Goal: Communication & Community: Answer question/provide support

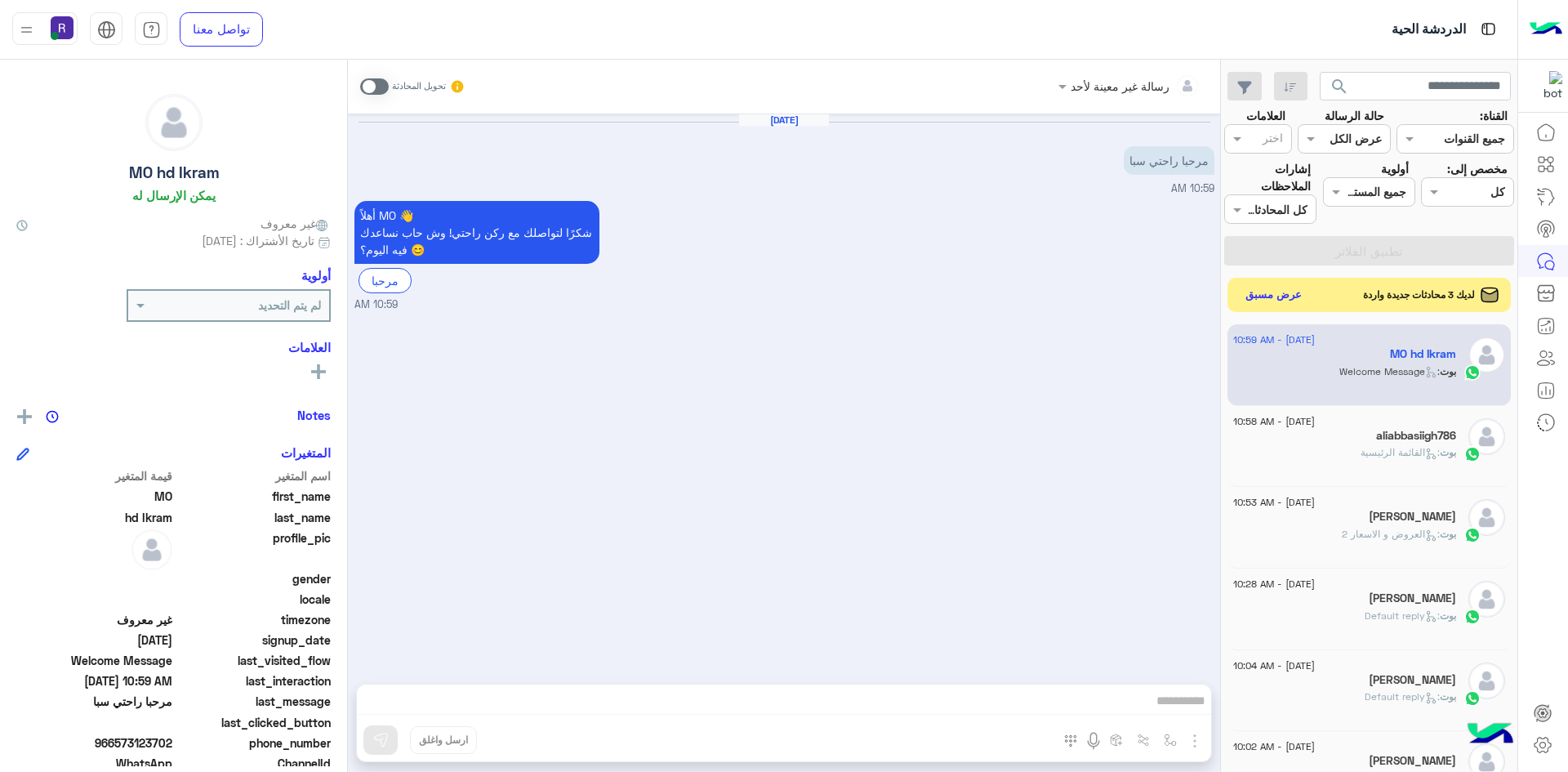
click at [1288, 296] on button "عرض مسبق" at bounding box center [1274, 295] width 69 height 22
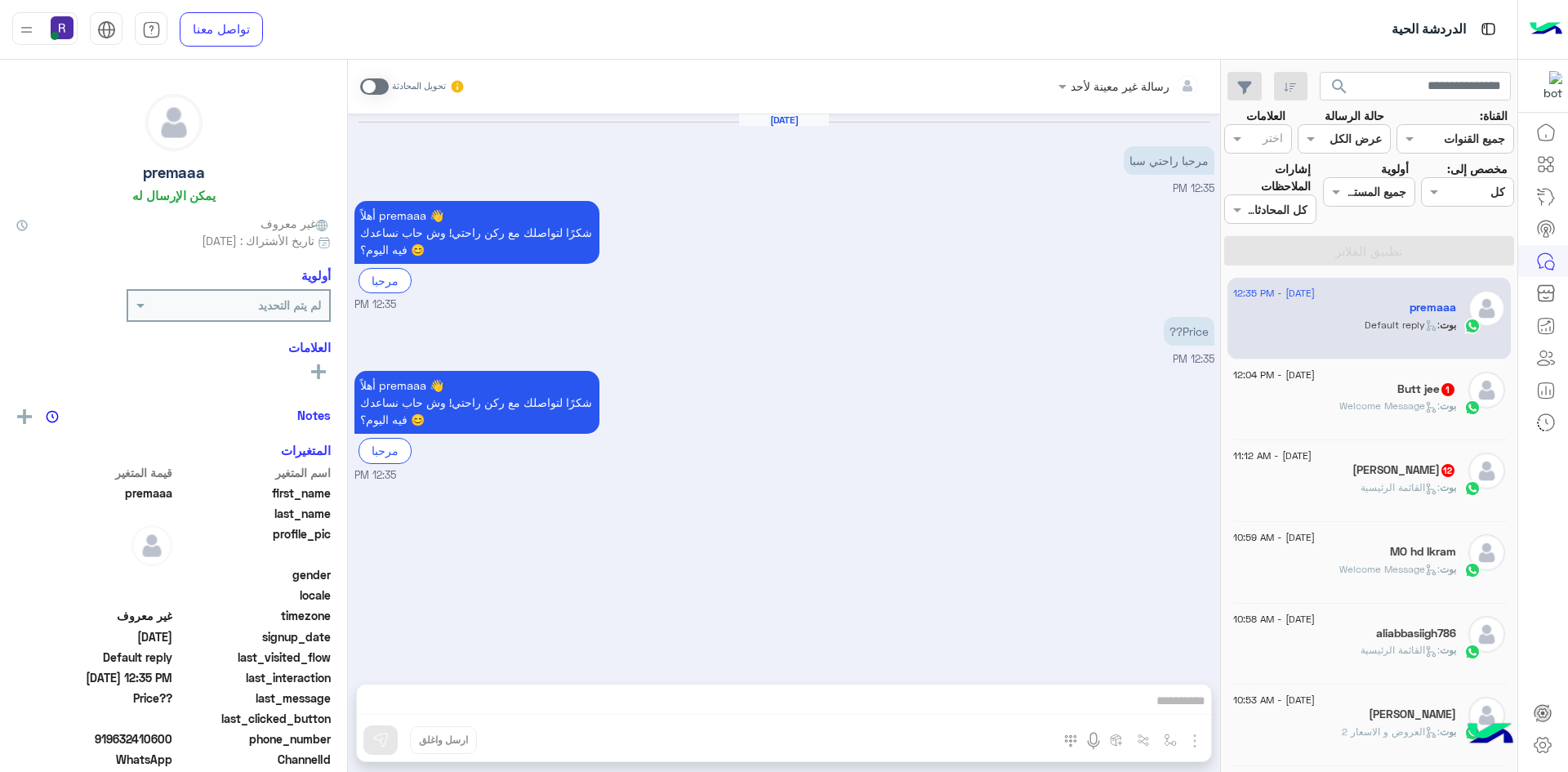
click at [1364, 475] on div "[PERSON_NAME] 12" at bounding box center [1344, 471] width 223 height 17
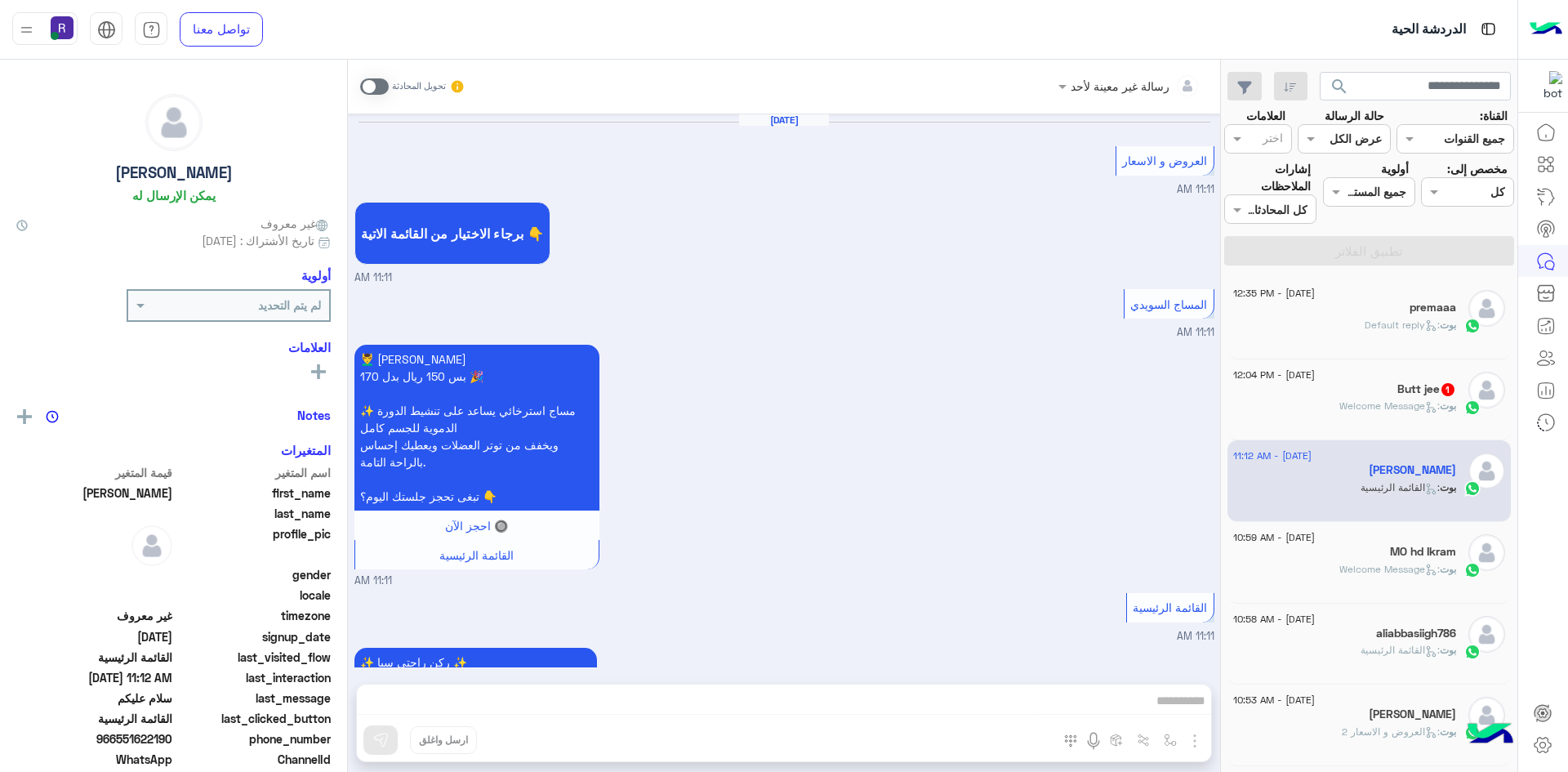
scroll to position [2343, 0]
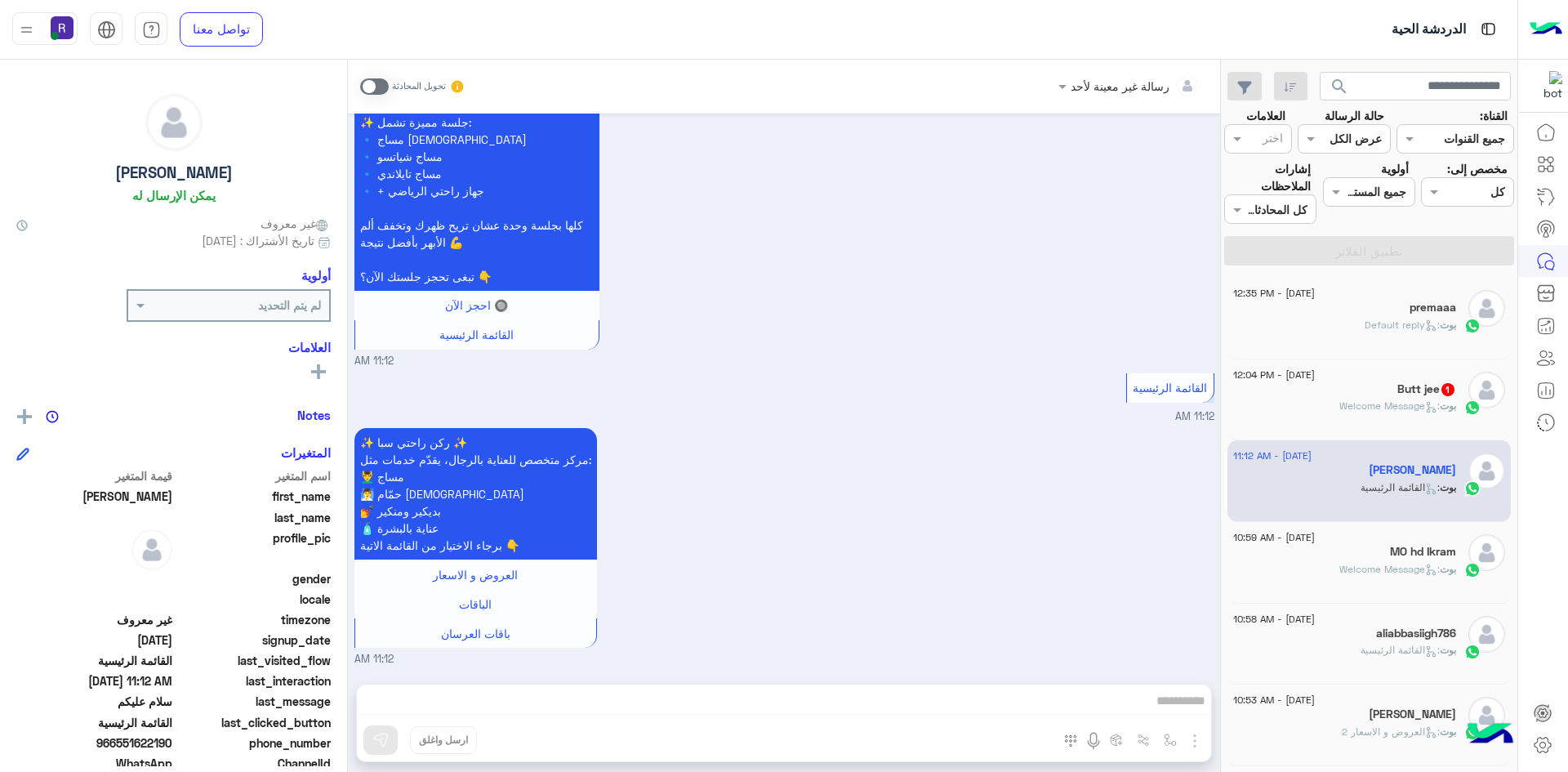
click at [1383, 405] on span ": Welcome Message" at bounding box center [1390, 405] width 101 height 12
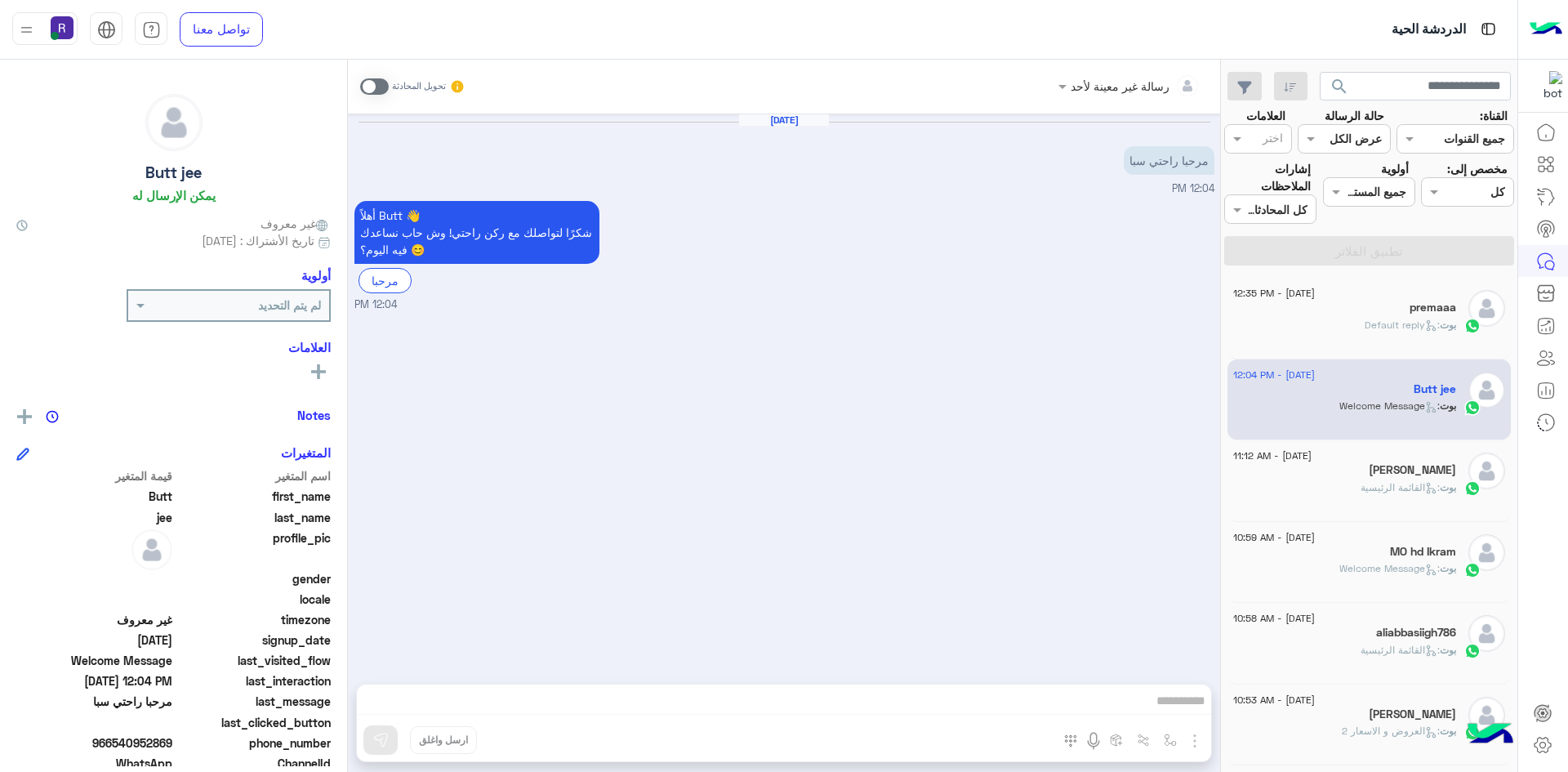
click at [1398, 327] on span ": Default reply" at bounding box center [1402, 324] width 75 height 12
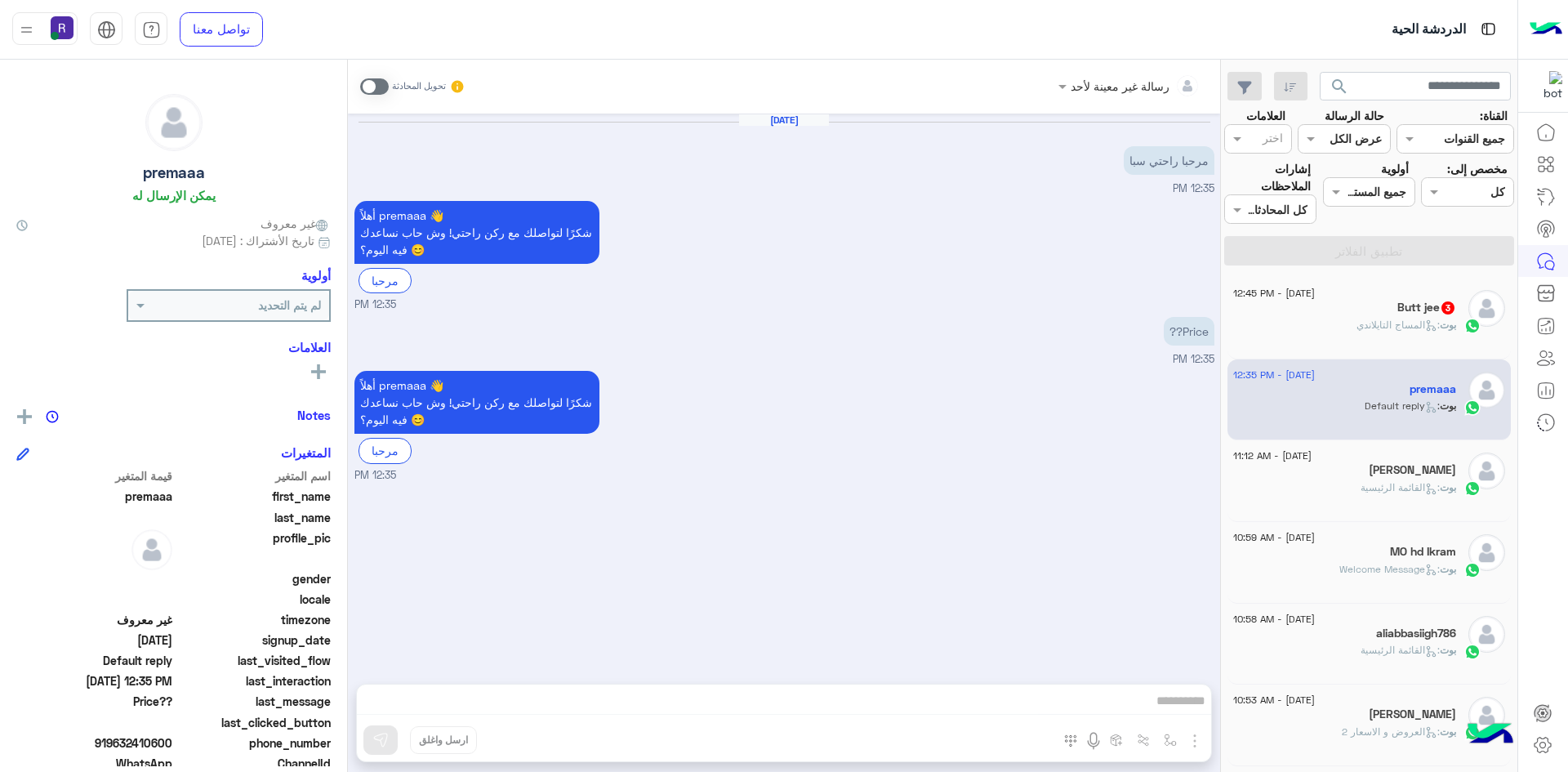
click at [1427, 323] on icon at bounding box center [1431, 325] width 12 height 12
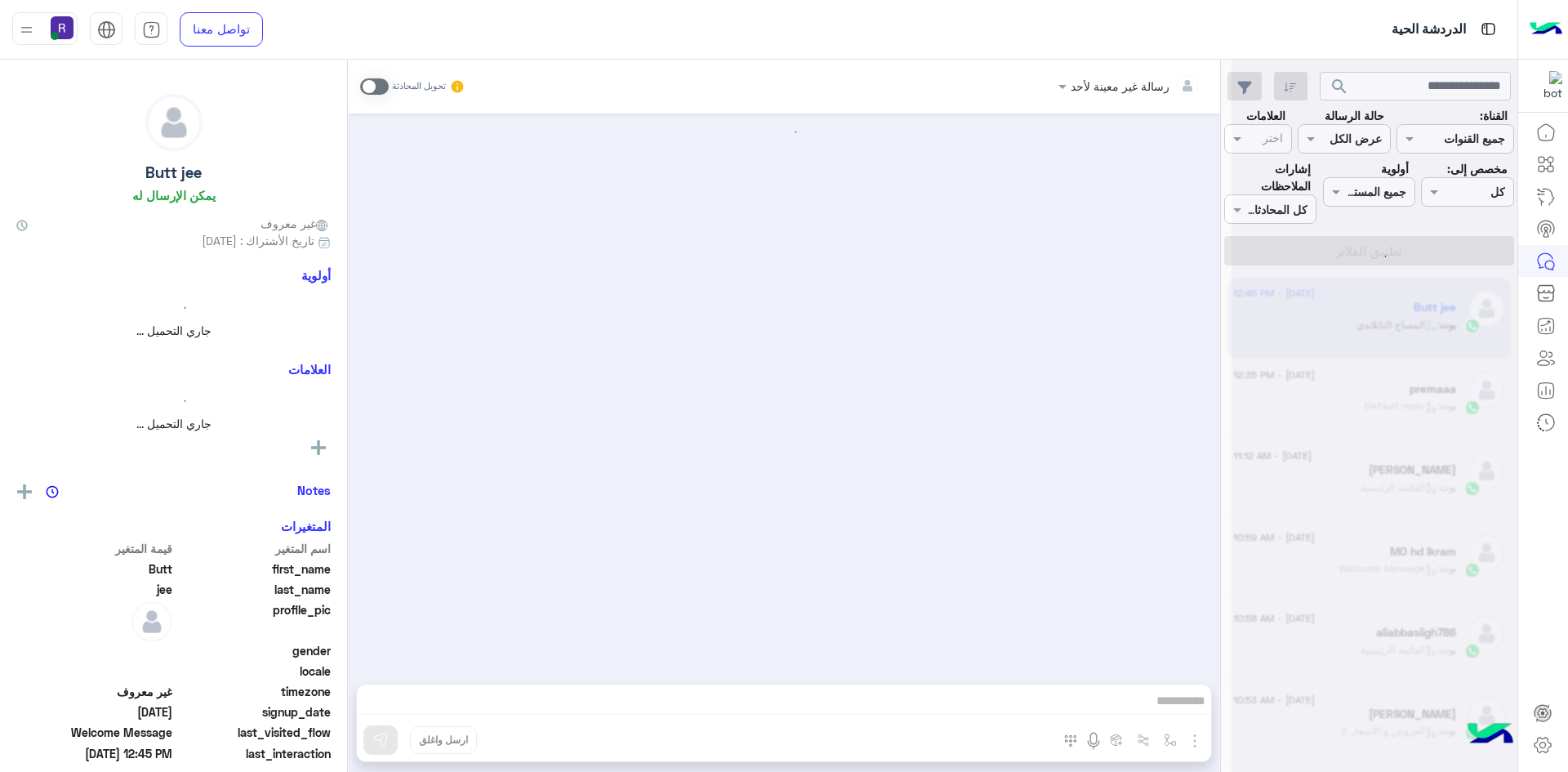
scroll to position [406, 0]
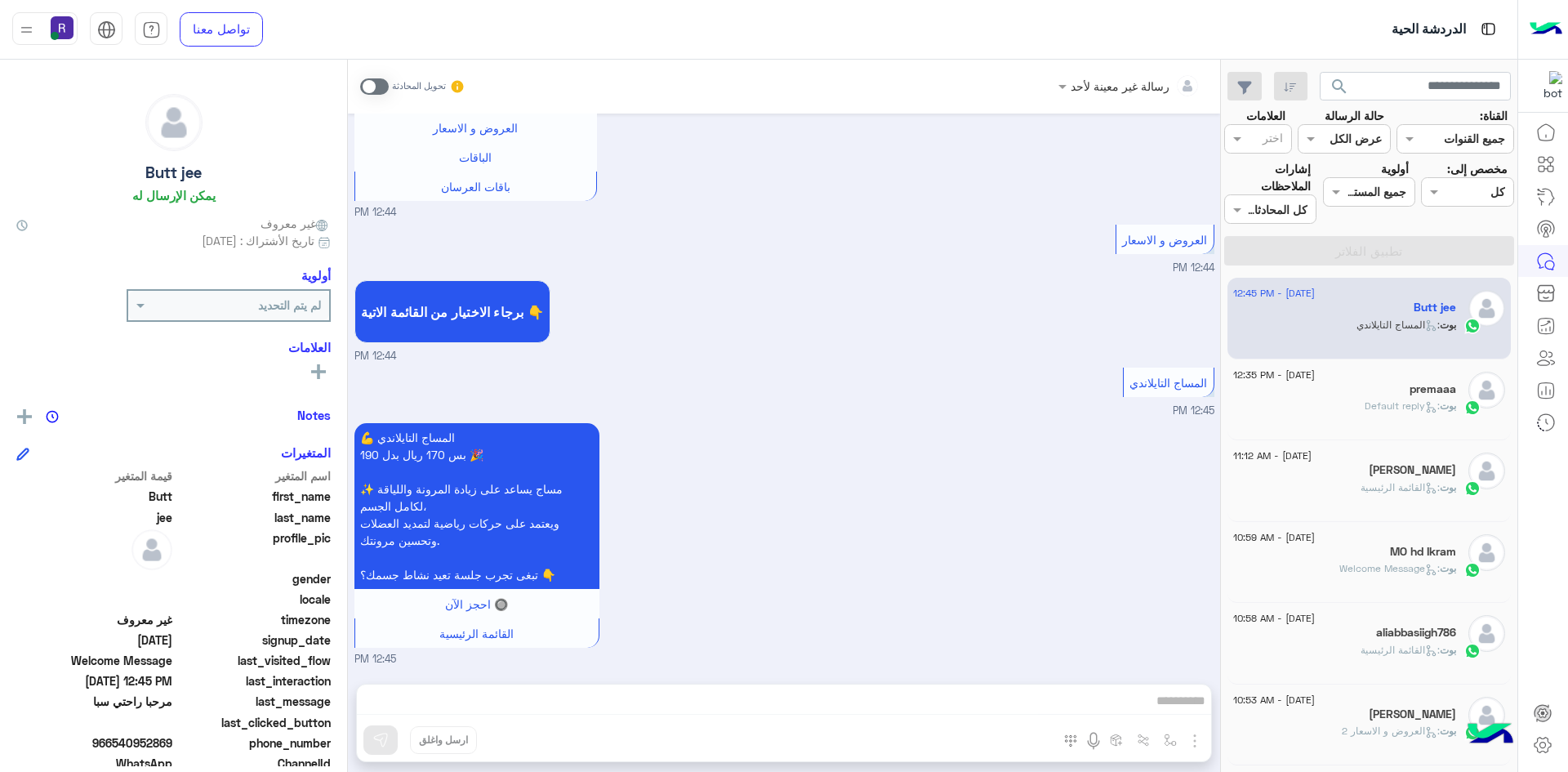
click at [1395, 397] on div "premaaa" at bounding box center [1344, 390] width 223 height 17
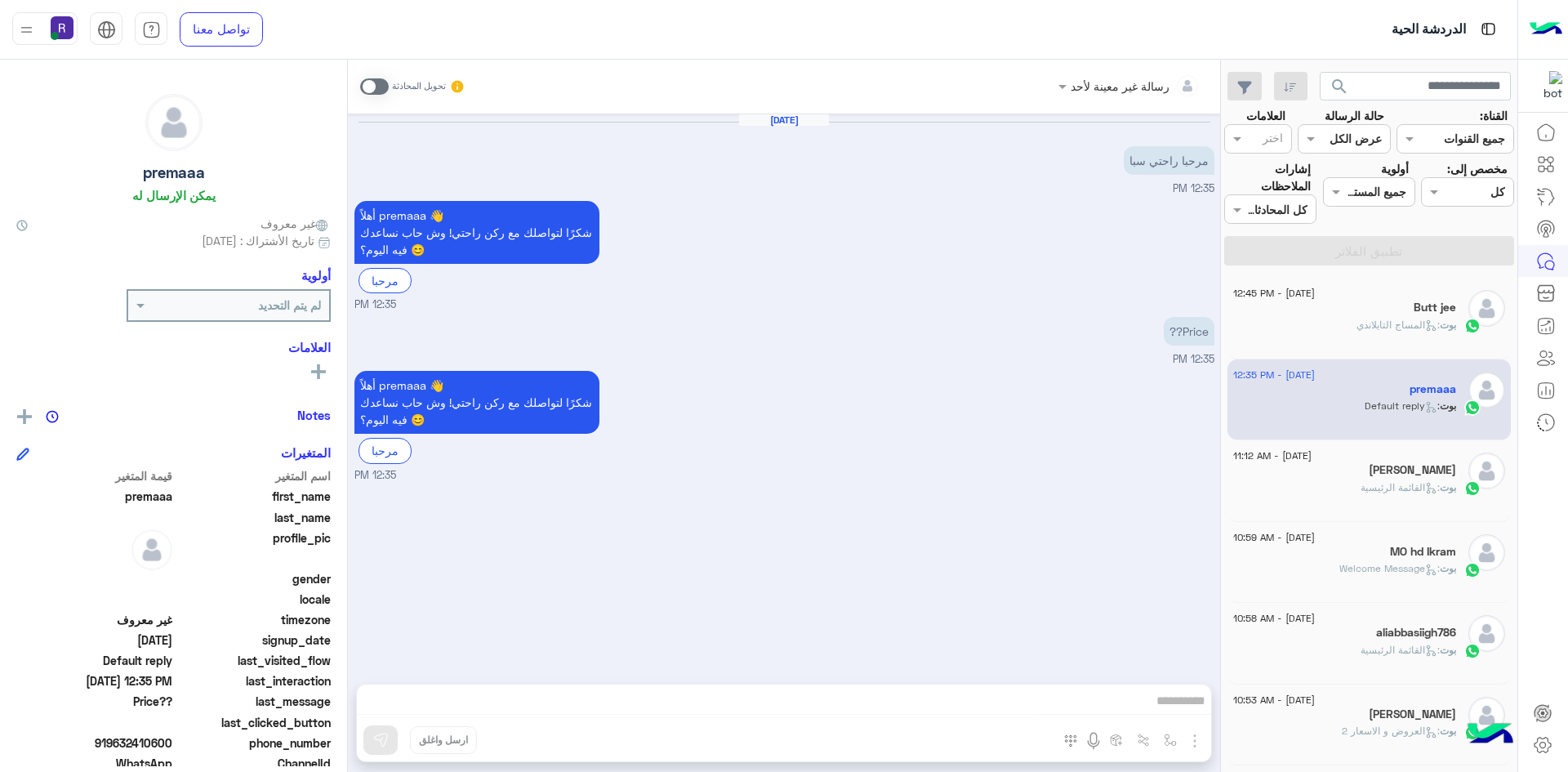
click at [1392, 482] on span ": القائمة الرئيسية" at bounding box center [1400, 487] width 79 height 12
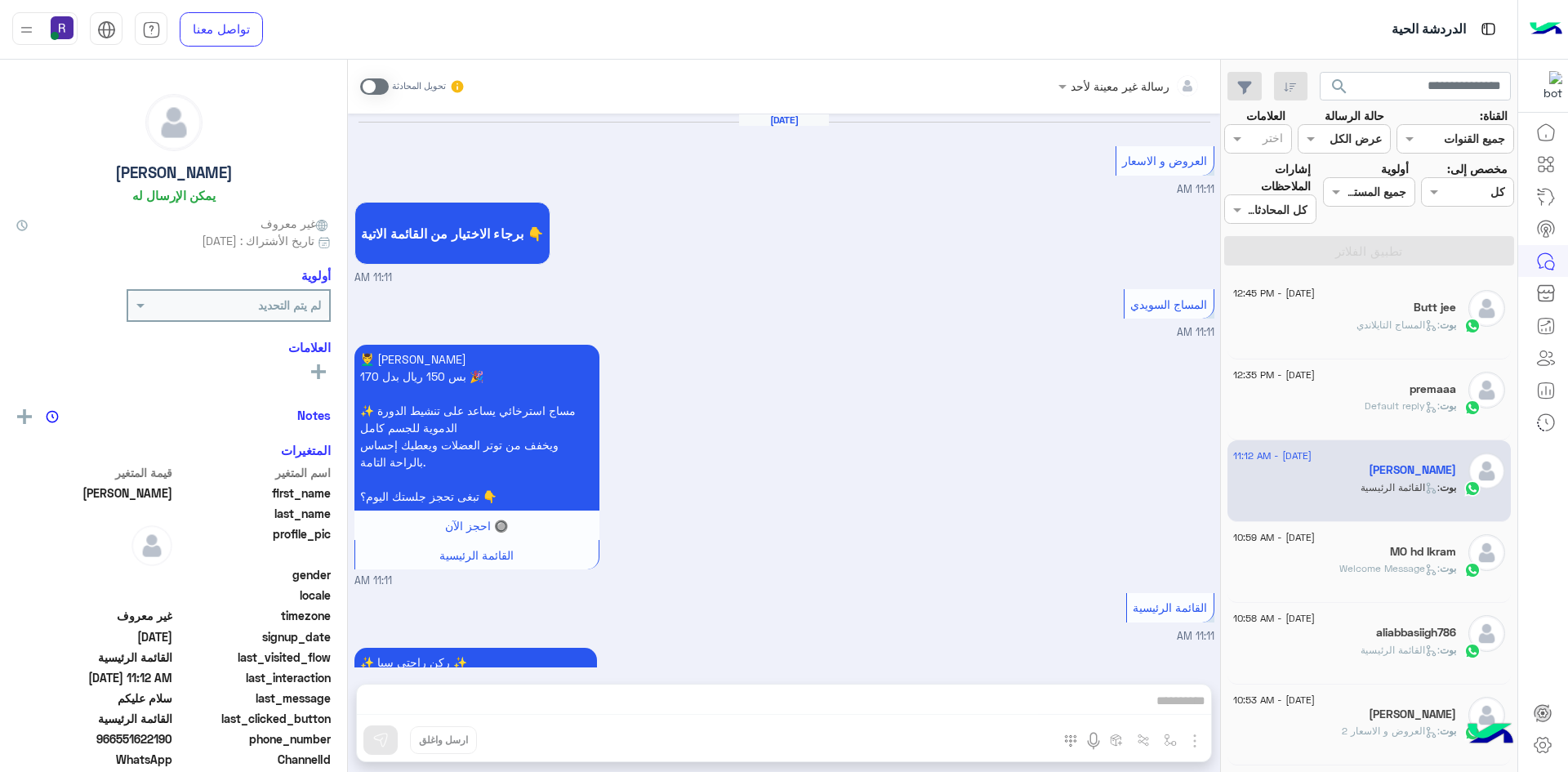
scroll to position [2343, 0]
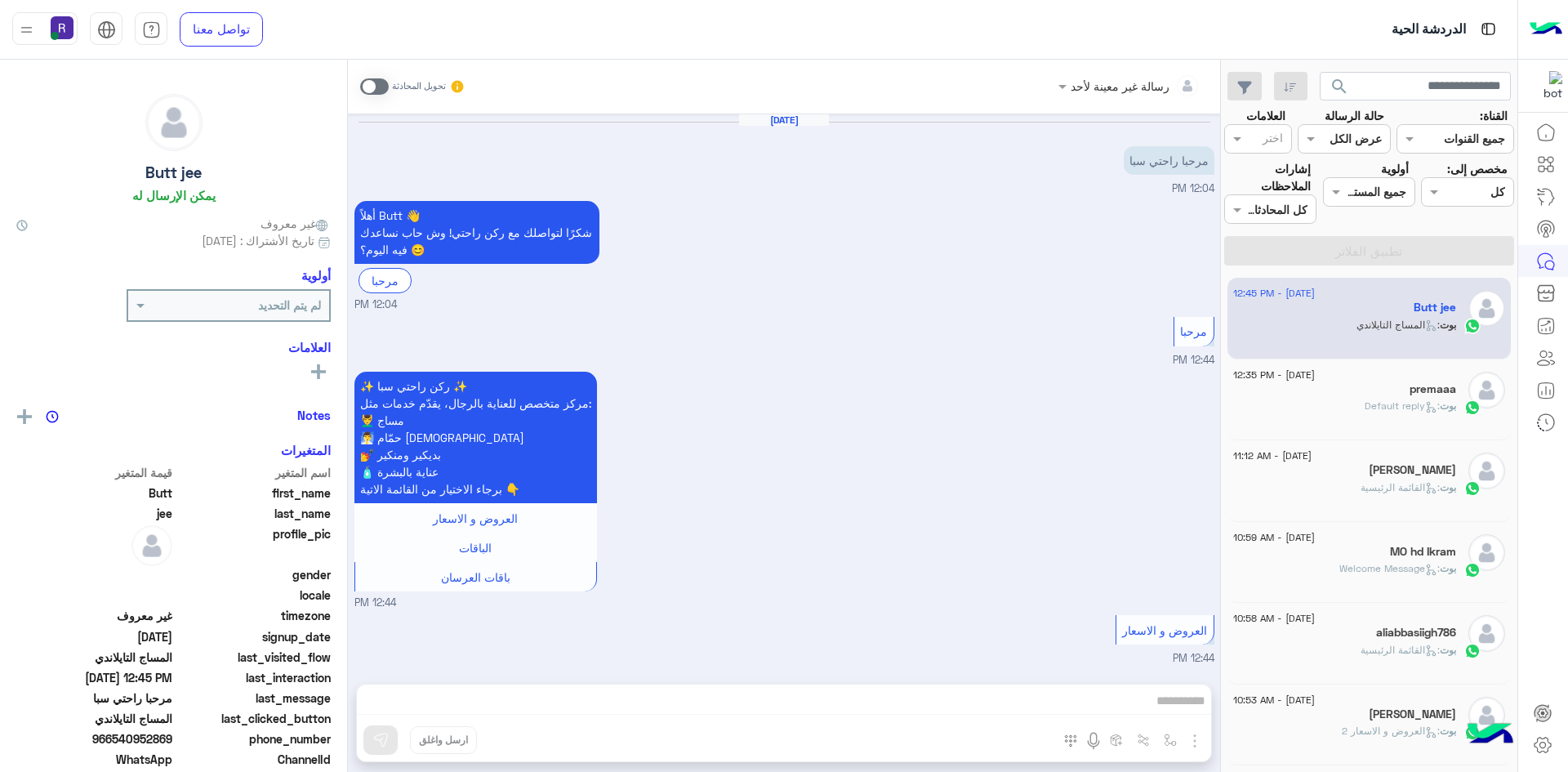
scroll to position [406, 0]
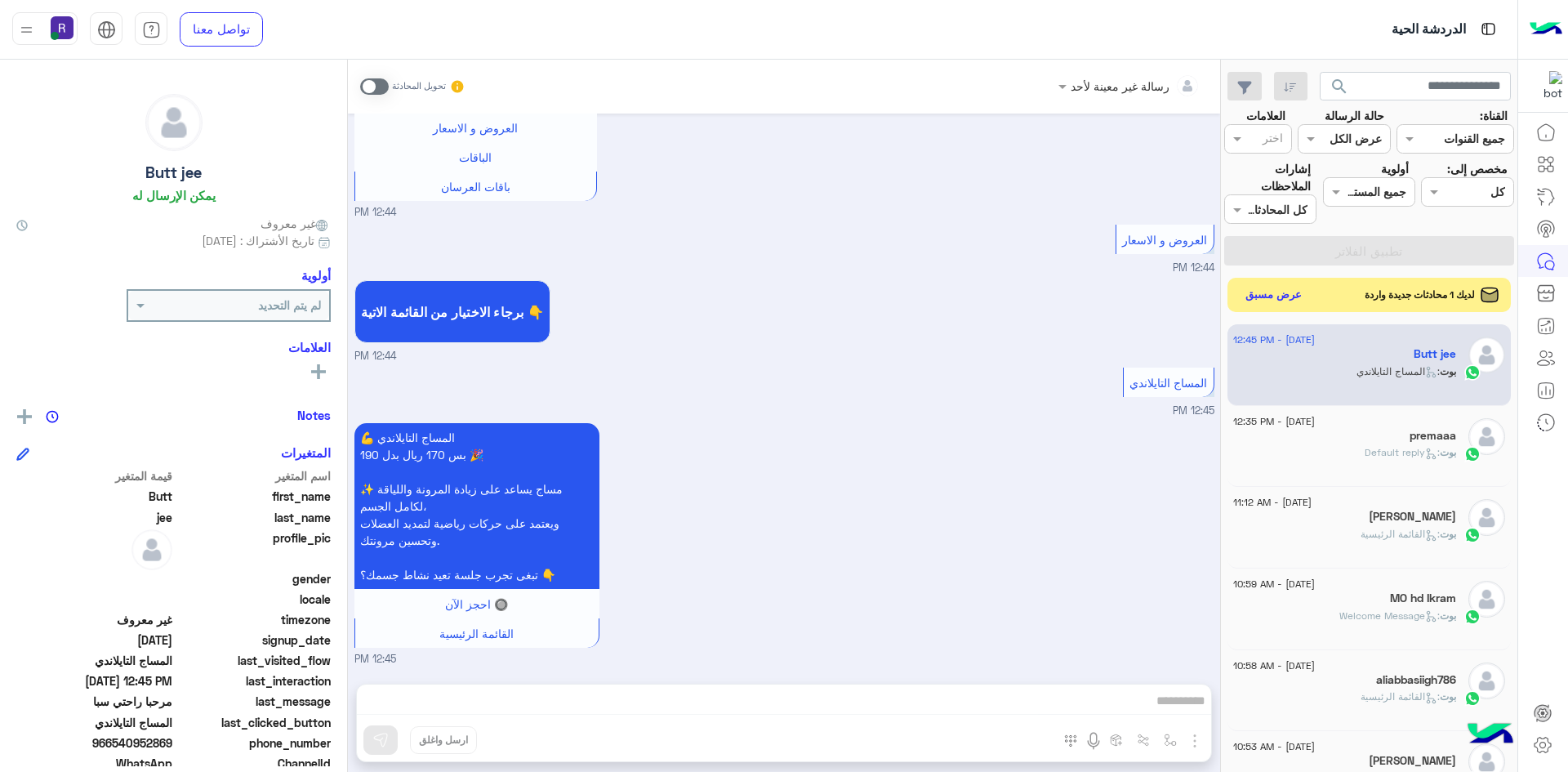
click at [1257, 299] on button "عرض مسبق" at bounding box center [1274, 295] width 69 height 22
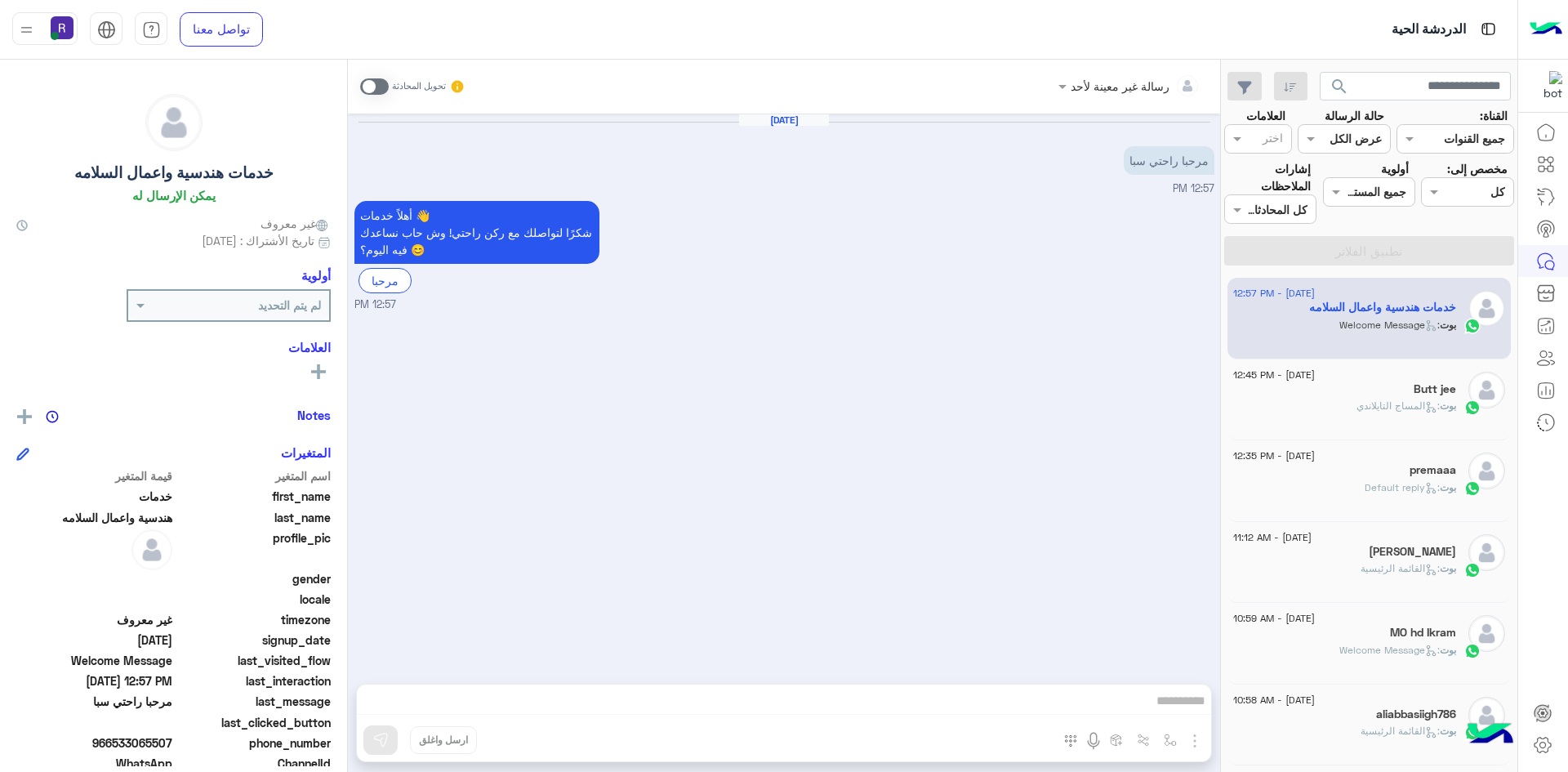
click at [378, 86] on span at bounding box center [374, 87] width 29 height 17
click at [1200, 742] on img "button" at bounding box center [1195, 741] width 20 height 20
click at [1181, 709] on button "الصور" at bounding box center [1170, 705] width 69 height 33
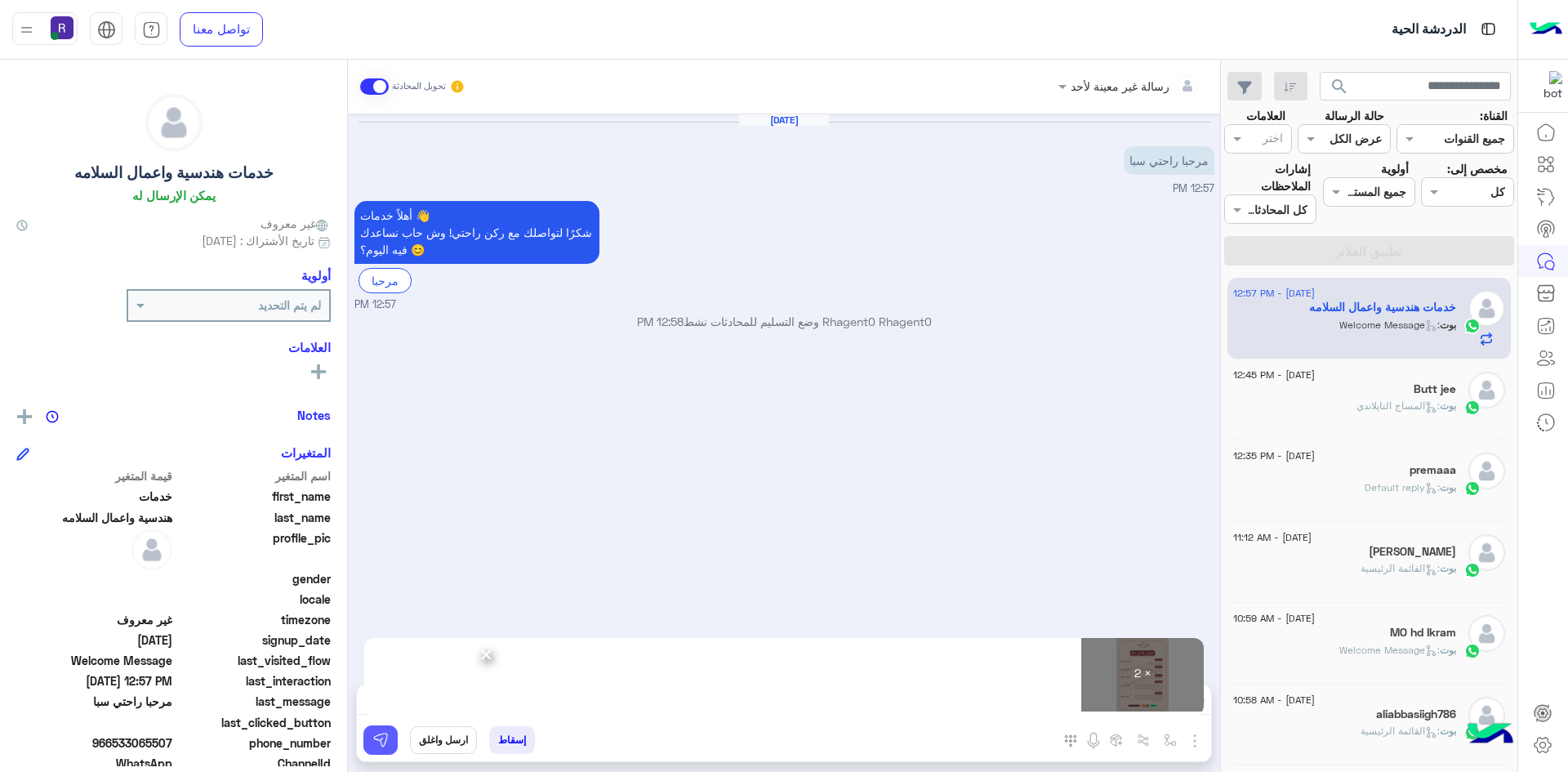
click at [384, 742] on img at bounding box center [380, 740] width 17 height 17
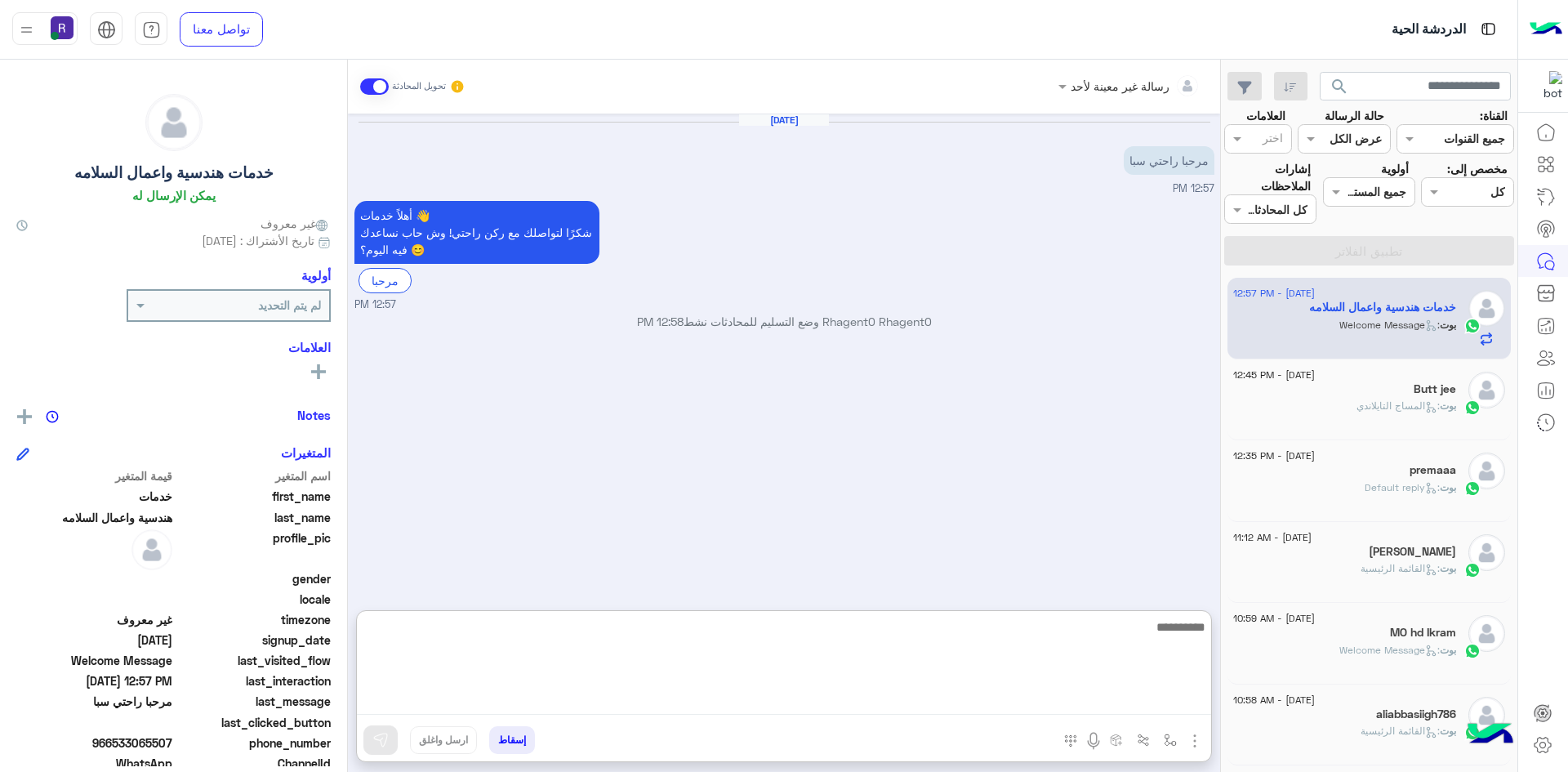
paste textarea "**********"
type textarea "**********"
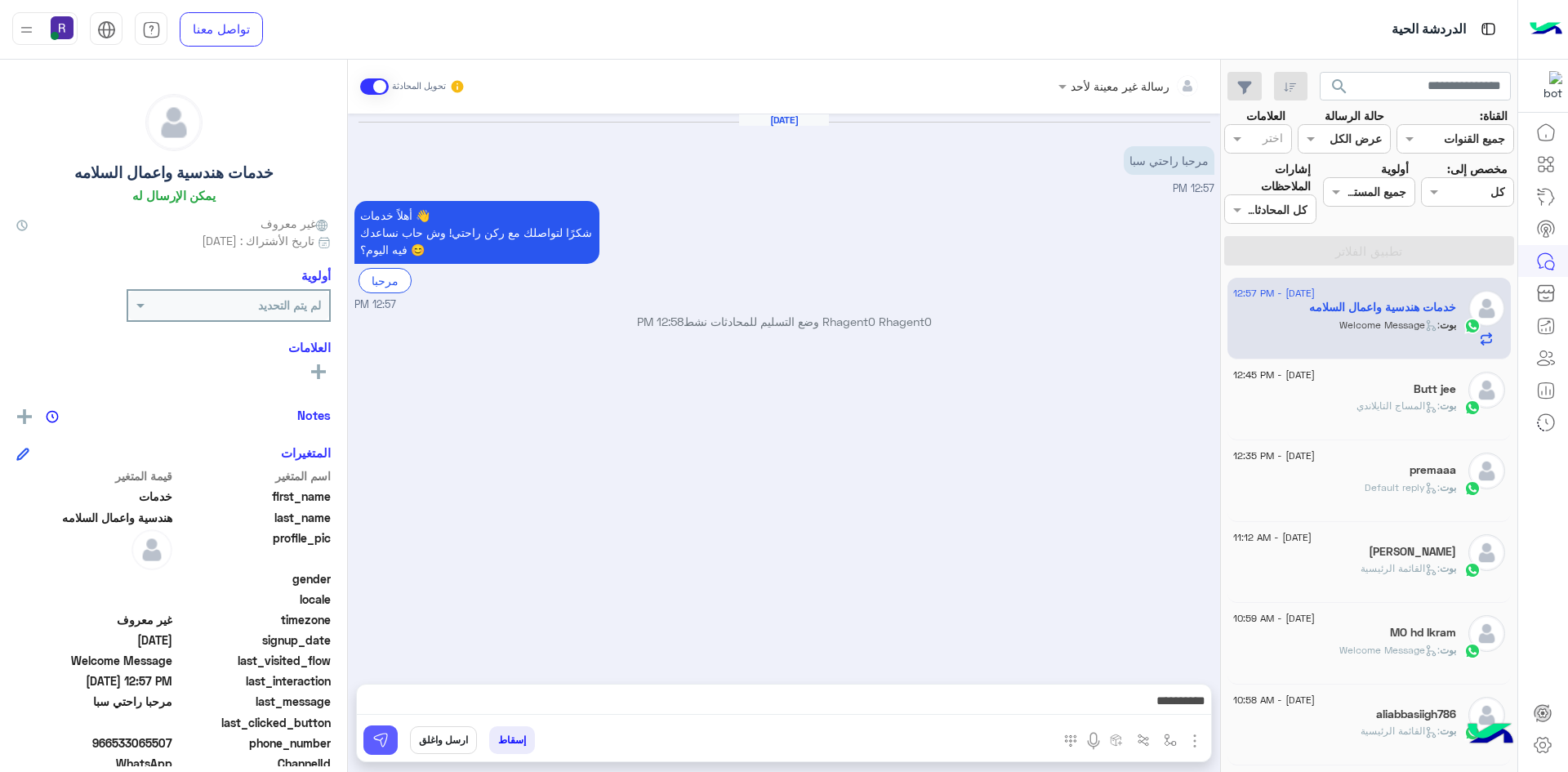
click at [388, 738] on img at bounding box center [380, 740] width 17 height 17
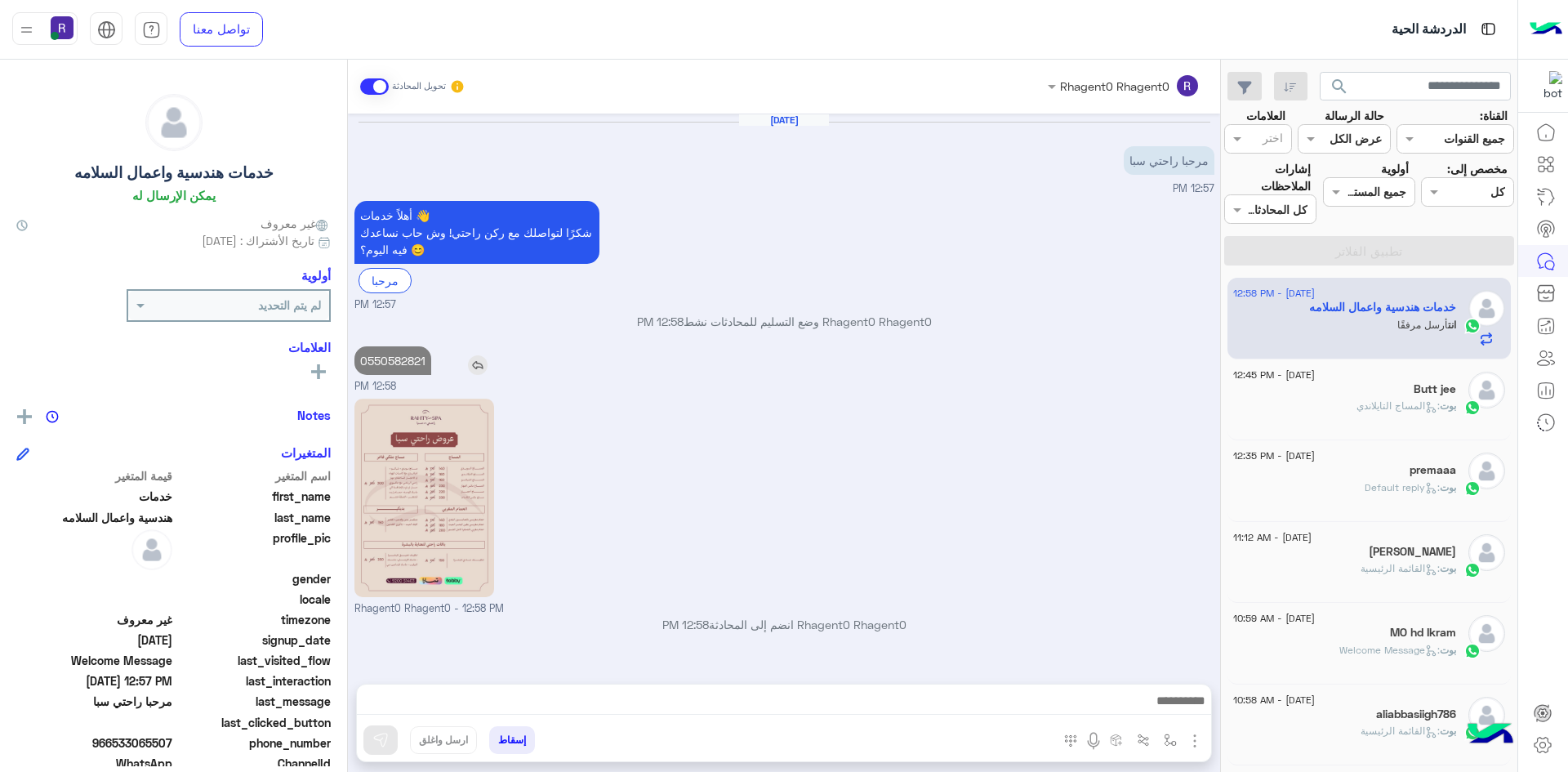
scroll to position [201, 0]
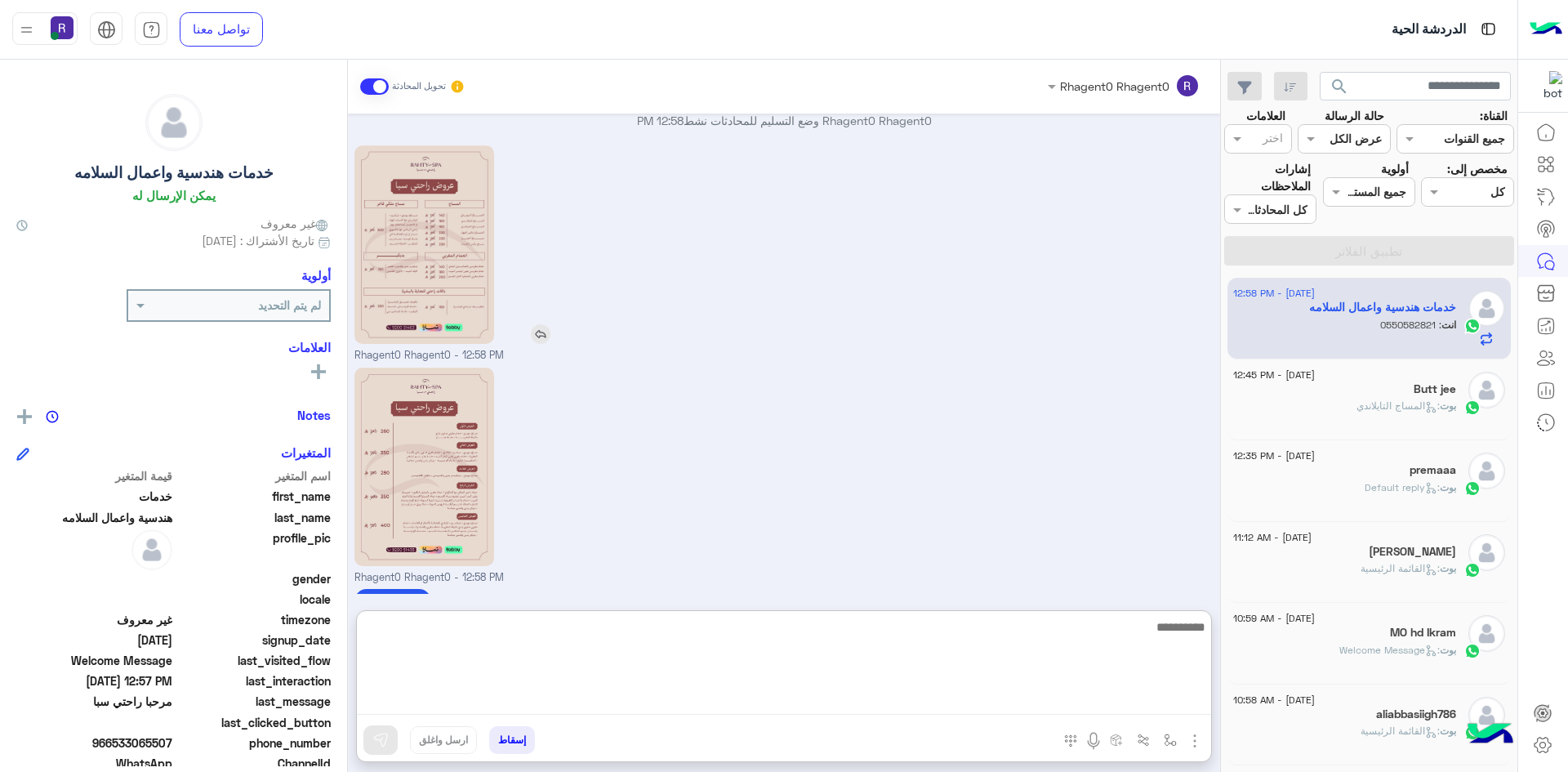
click at [809, 704] on textarea at bounding box center [784, 666] width 854 height 98
type textarea "**********"
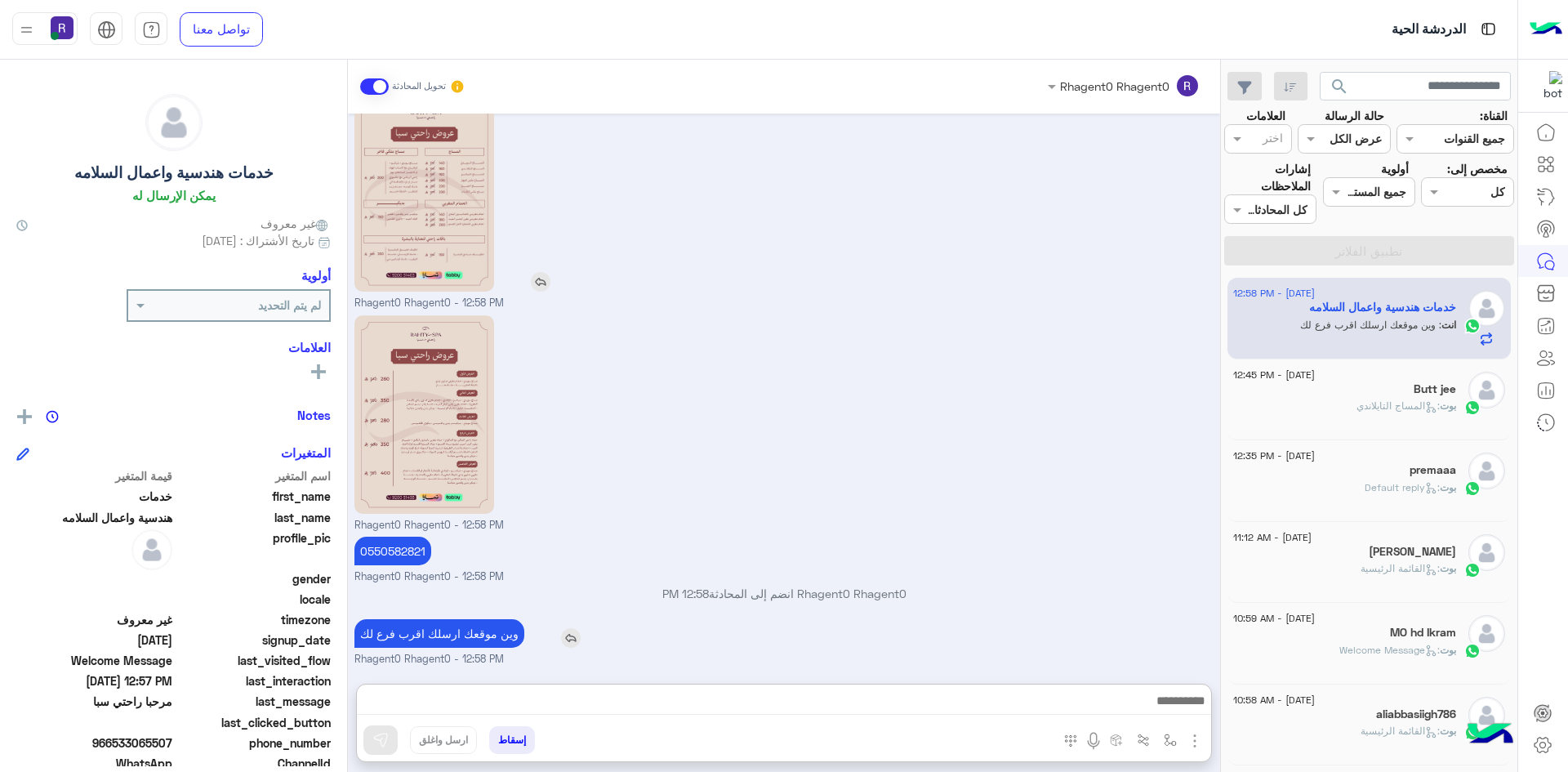
click at [469, 619] on p "وين موقعك ارسلك اقرب فرع لك" at bounding box center [440, 633] width 170 height 29
click at [469, 561] on div "0550582821 Rhagent0 Rhagent0 - 12:58 PM" at bounding box center [784, 558] width 860 height 52
click at [473, 636] on p "وين موقعك ارسلك اقرب فرع لك" at bounding box center [440, 633] width 170 height 29
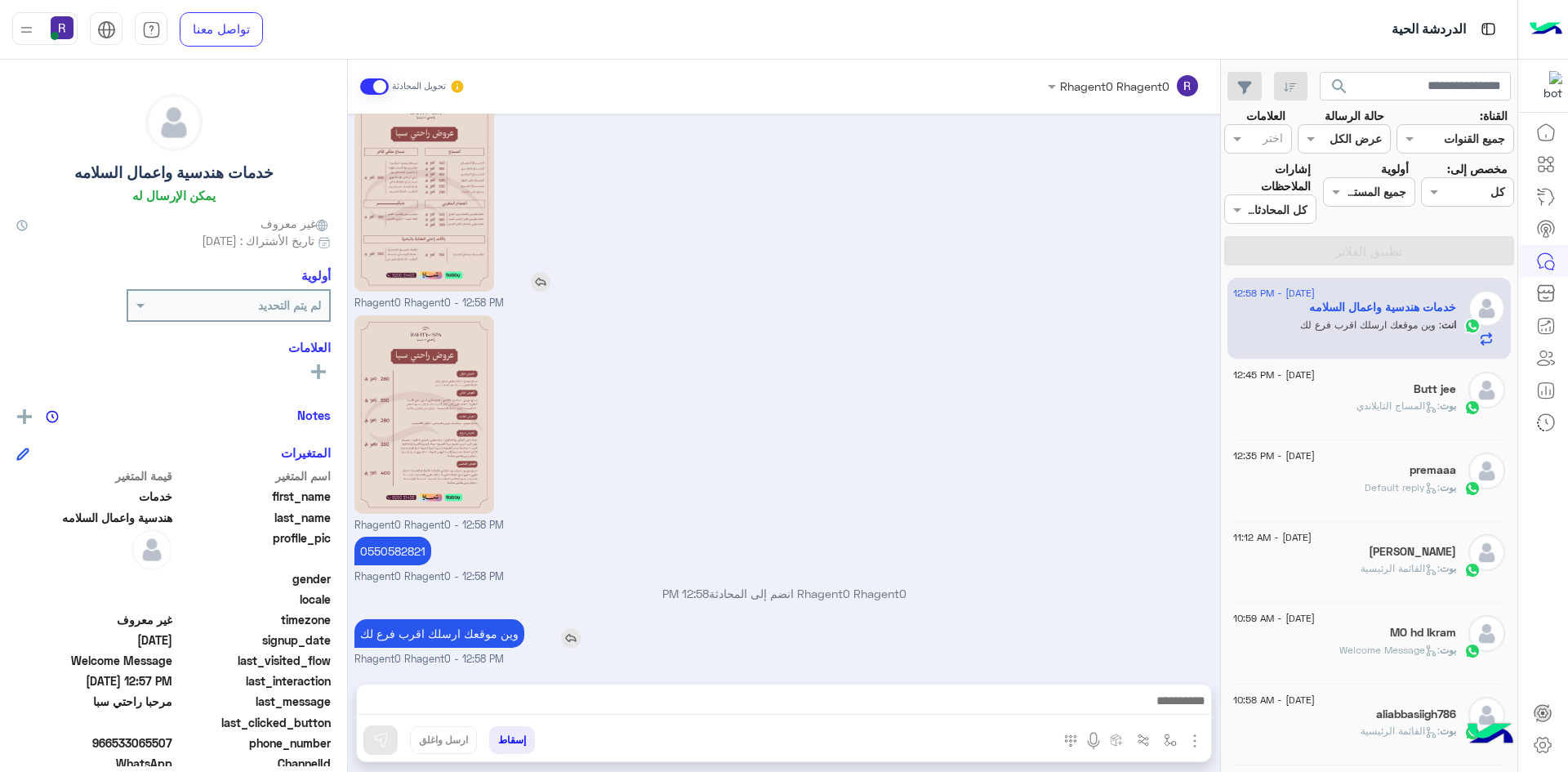
click at [473, 636] on p "وين موقعك ارسلك اقرب فرع لك" at bounding box center [440, 633] width 170 height 29
copy app-msgs-text
click at [1384, 398] on div "Butt jee" at bounding box center [1344, 390] width 223 height 17
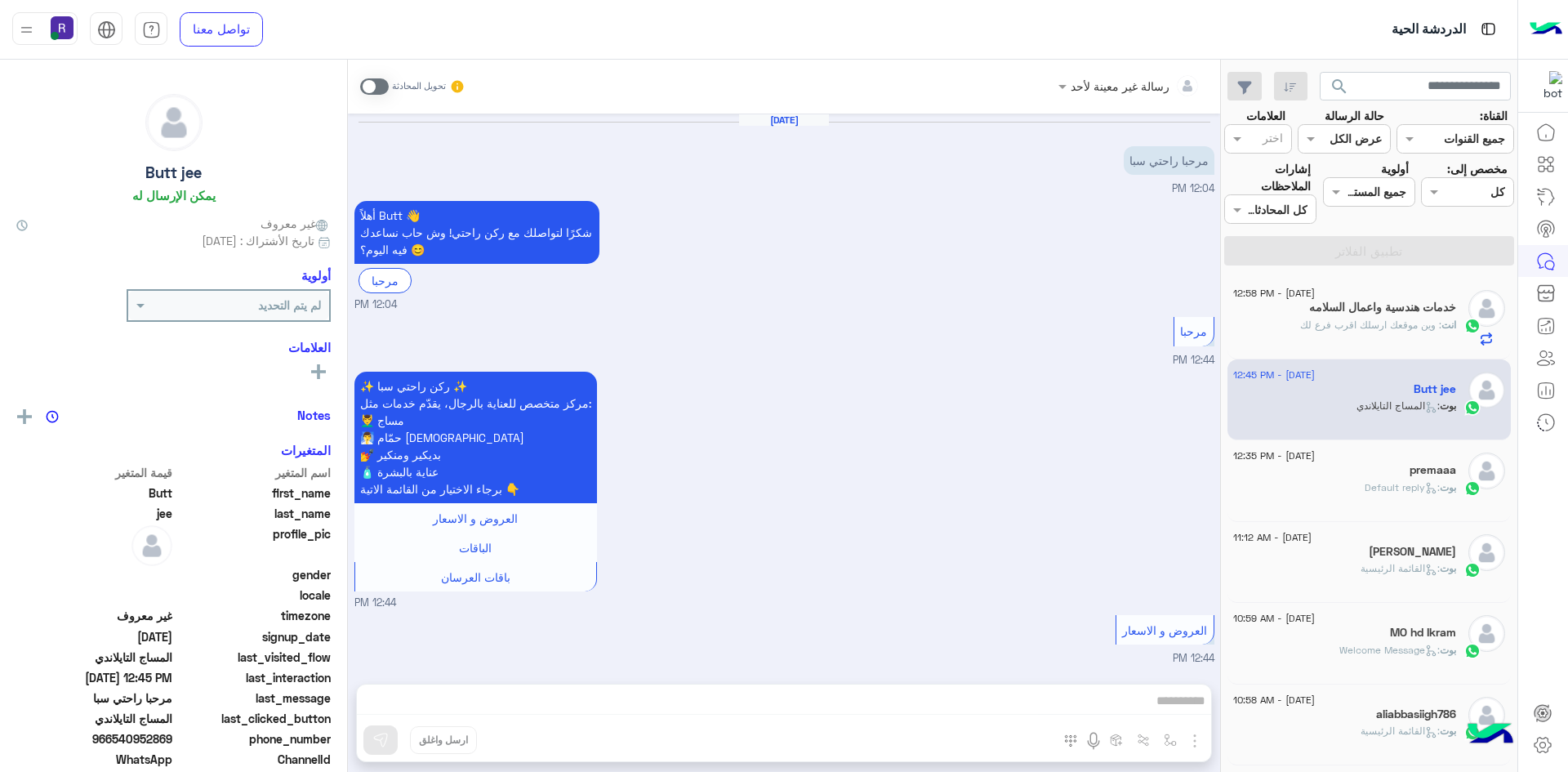
scroll to position [406, 0]
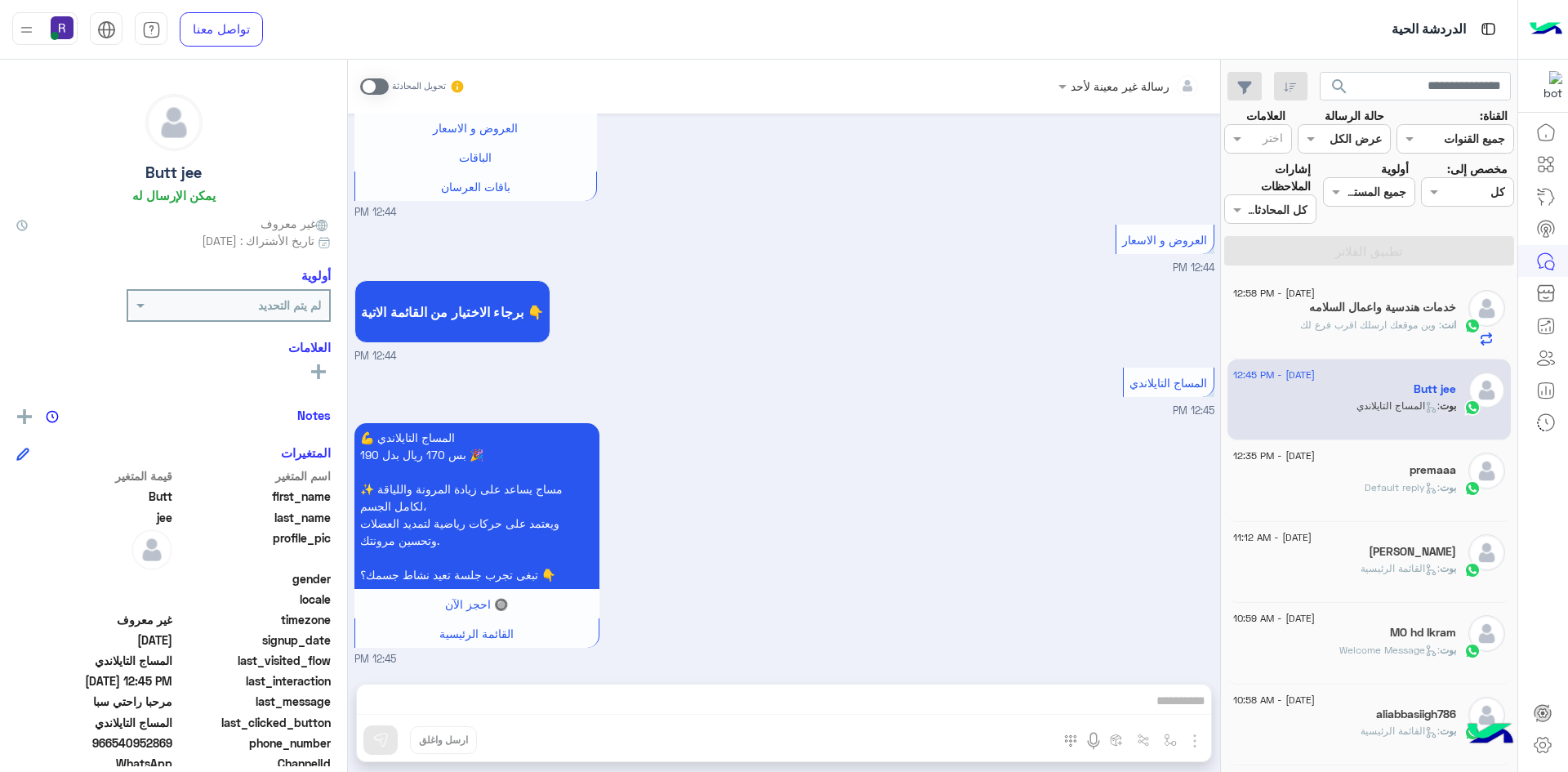
click at [382, 89] on span at bounding box center [374, 87] width 29 height 17
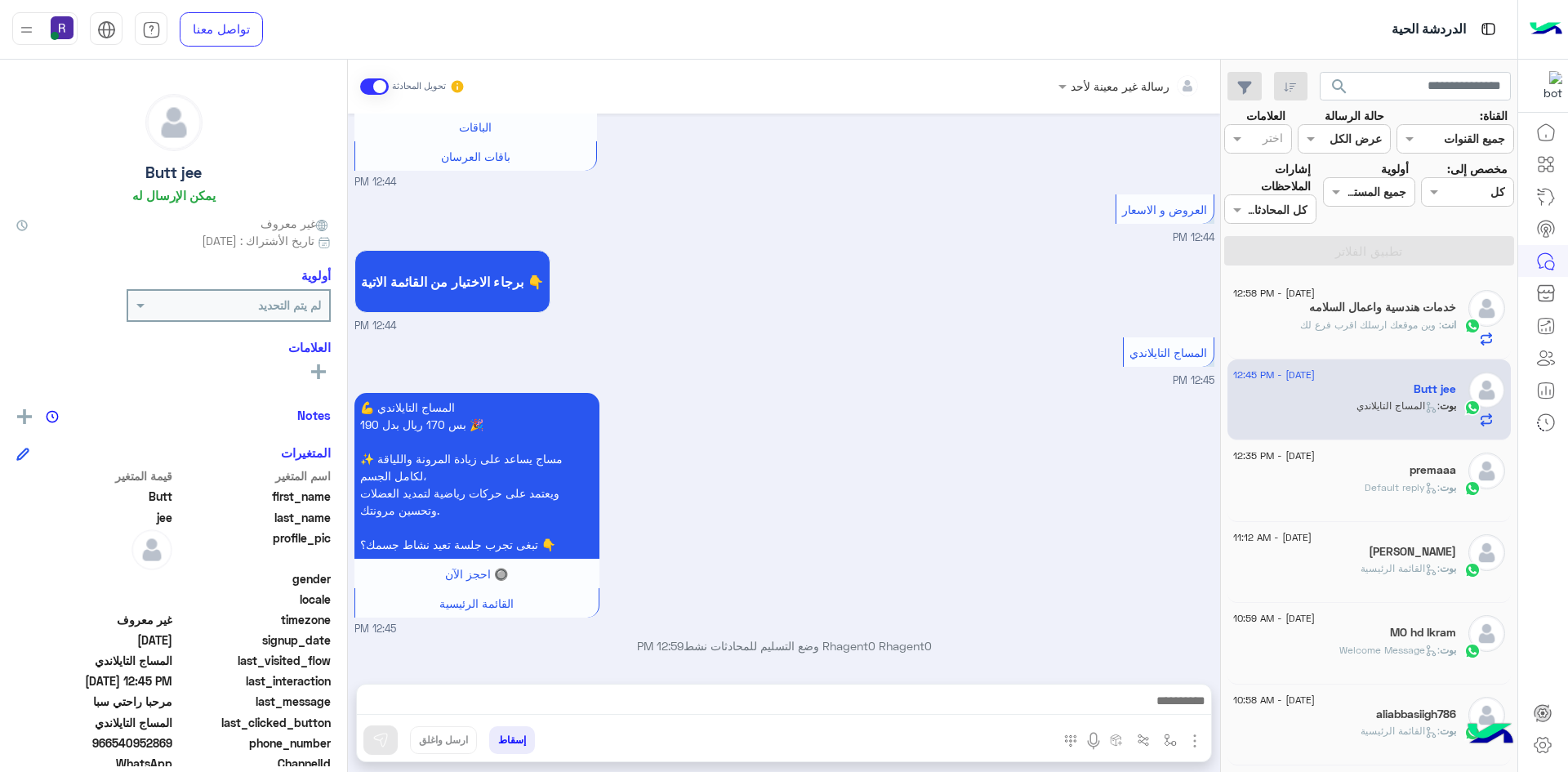
click at [1199, 737] on img "button" at bounding box center [1195, 741] width 20 height 20
click at [1183, 717] on button "الصور" at bounding box center [1170, 705] width 69 height 33
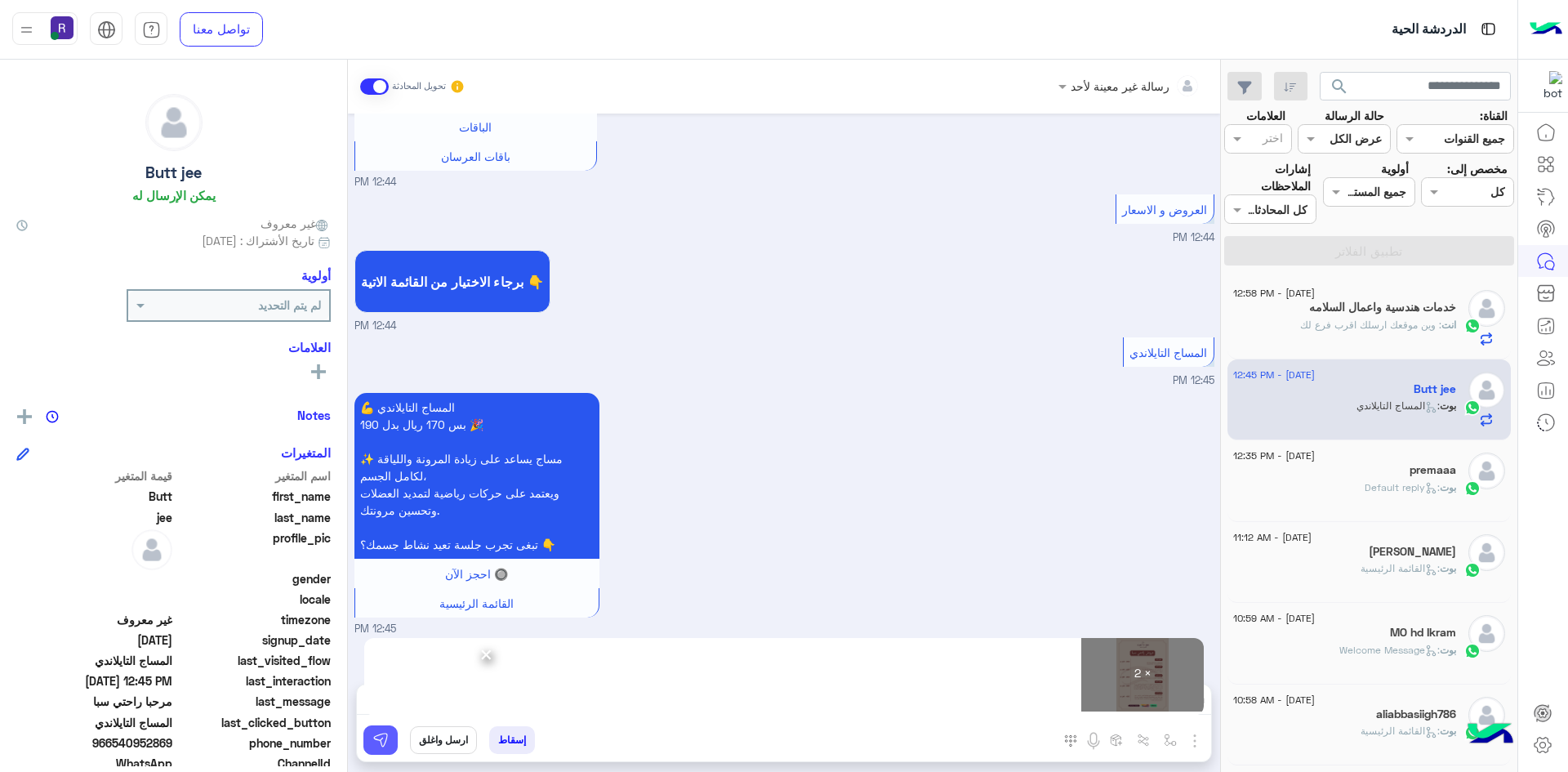
click at [381, 737] on img at bounding box center [380, 740] width 17 height 17
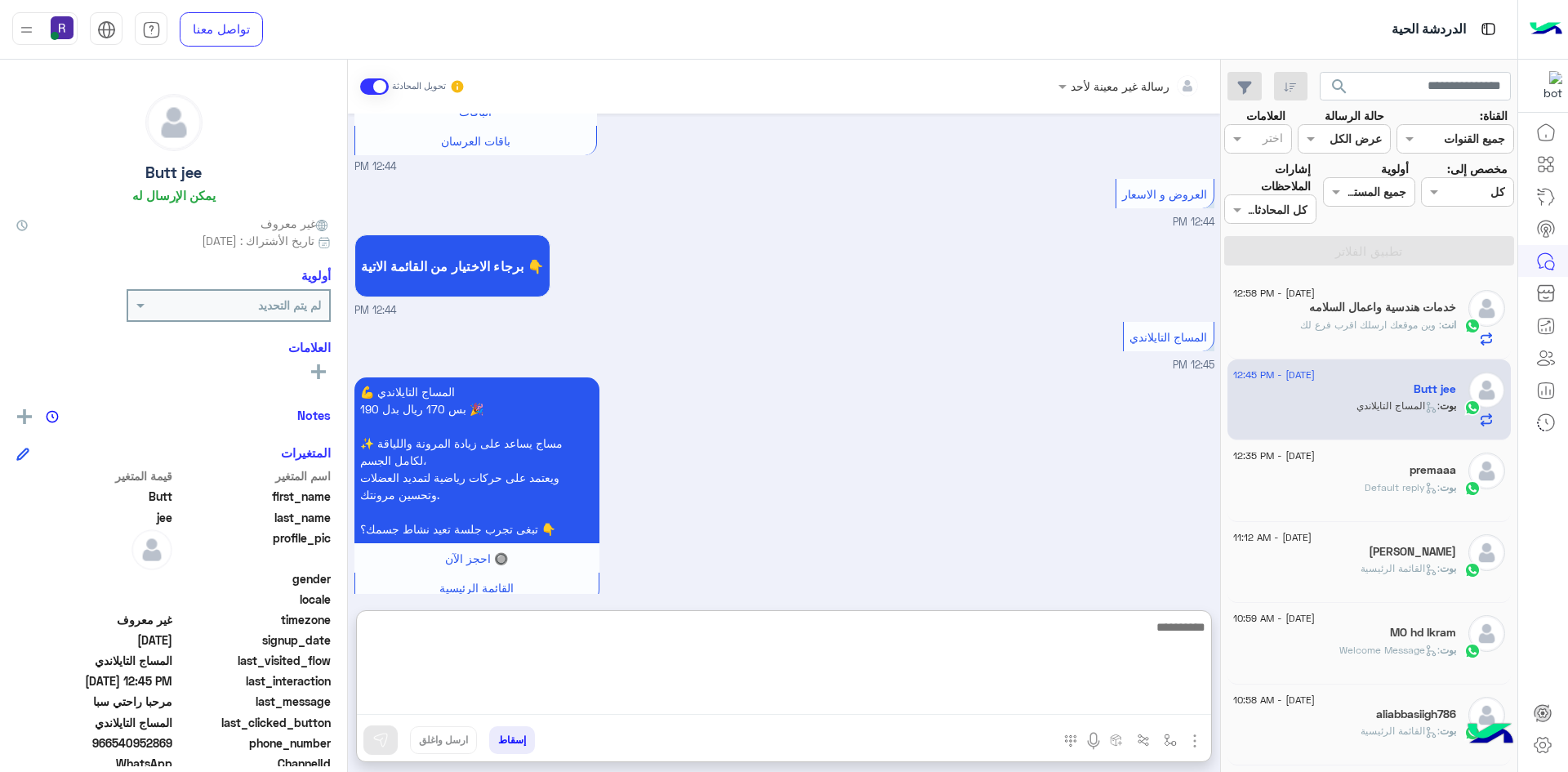
paste textarea "**********"
type textarea "**********"
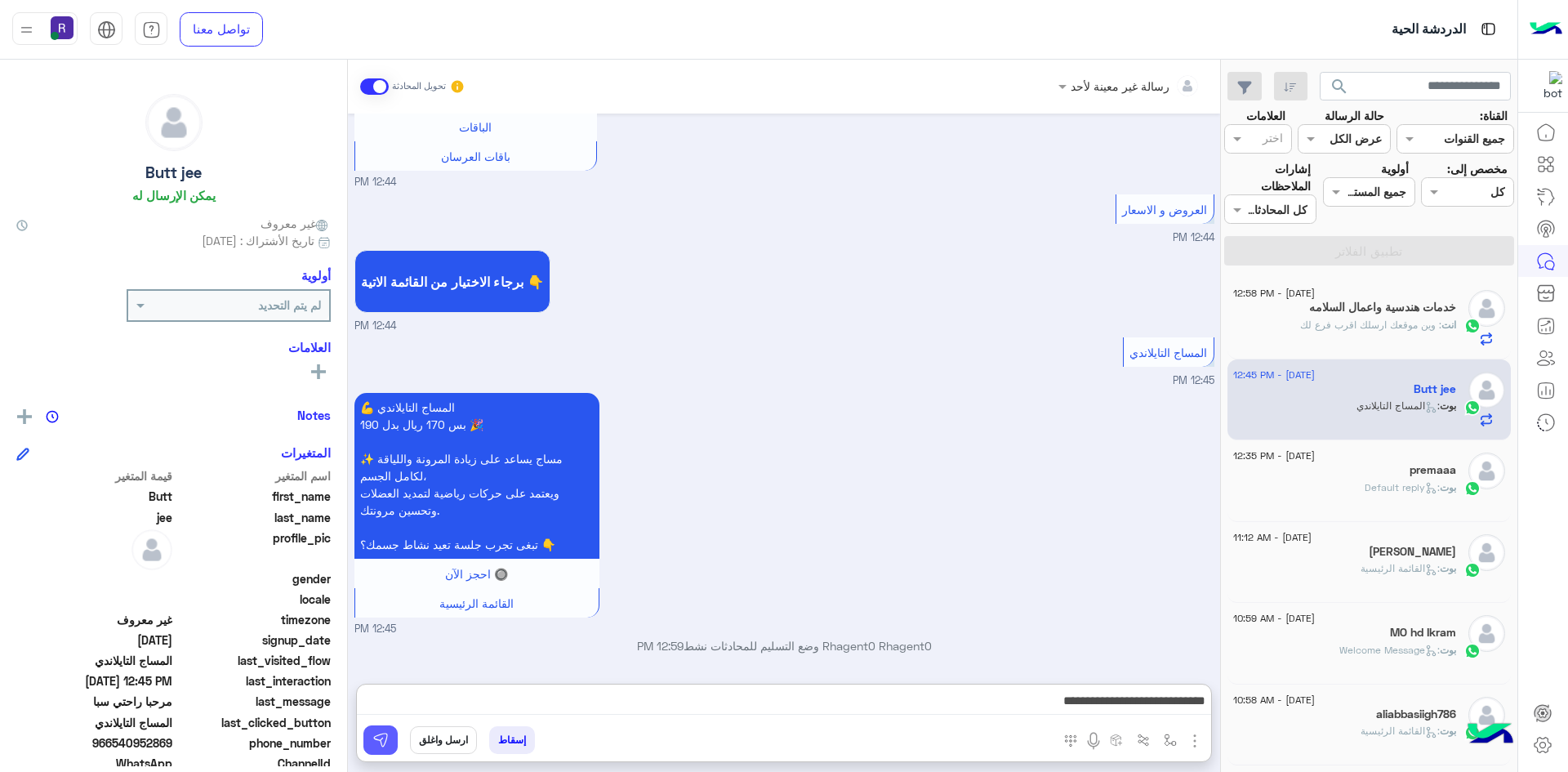
click at [386, 739] on img at bounding box center [380, 740] width 17 height 17
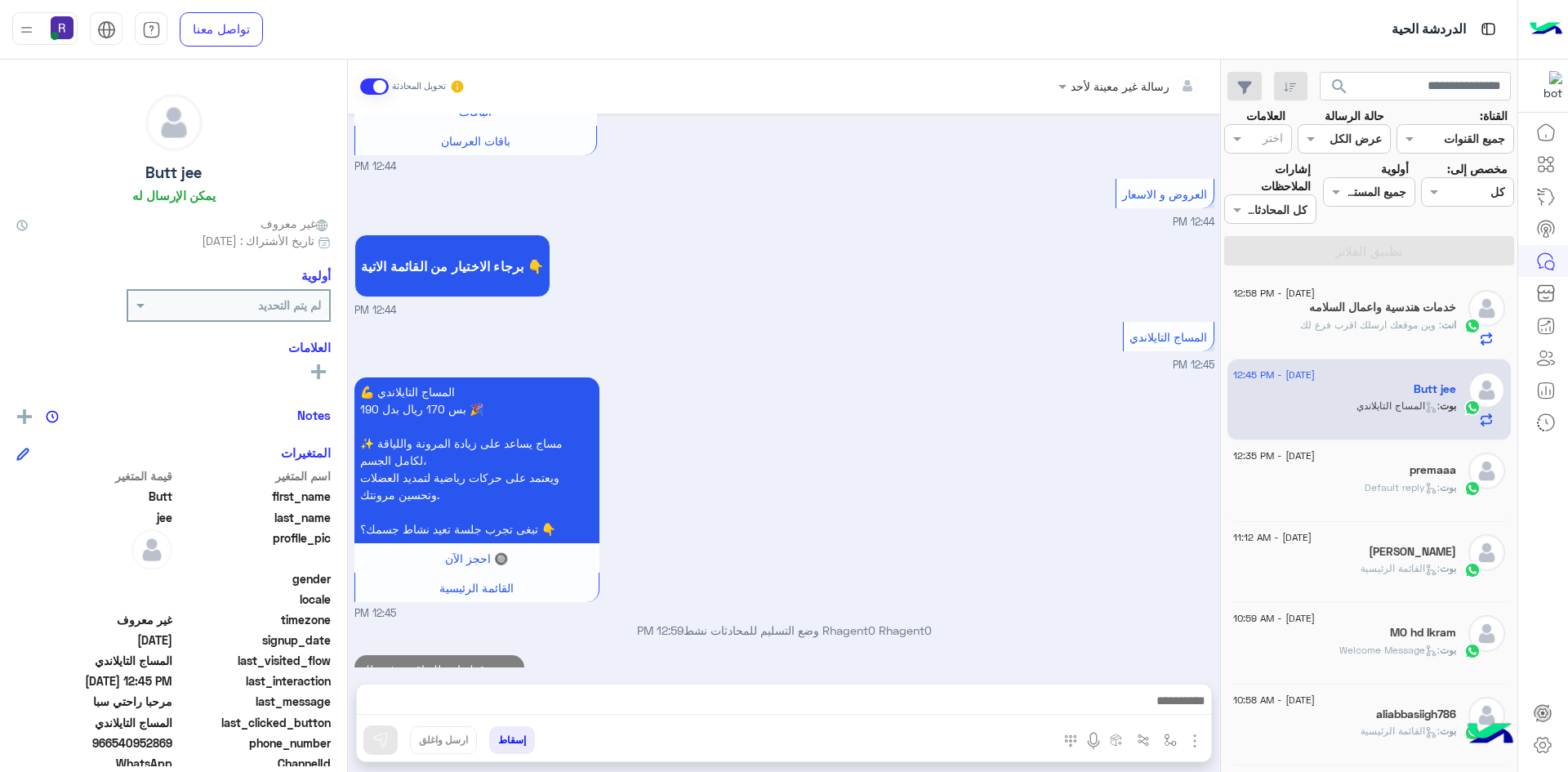
scroll to position [488, 0]
